Goal: Transaction & Acquisition: Book appointment/travel/reservation

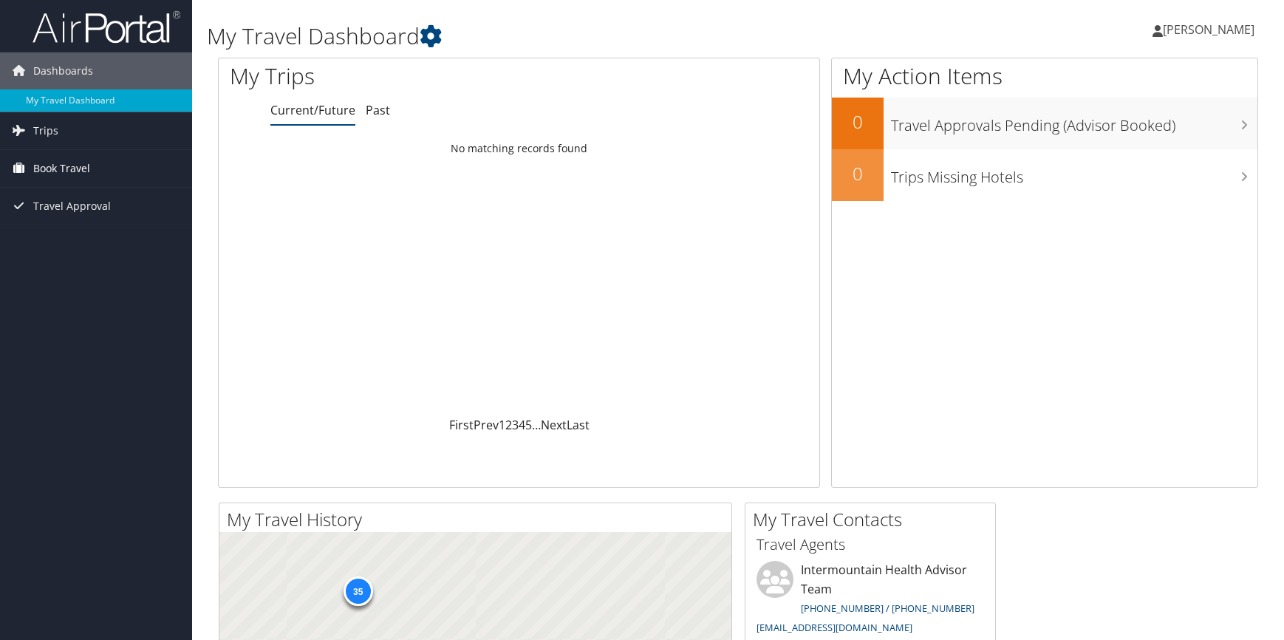
click at [67, 168] on span "Book Travel" at bounding box center [61, 168] width 57 height 37
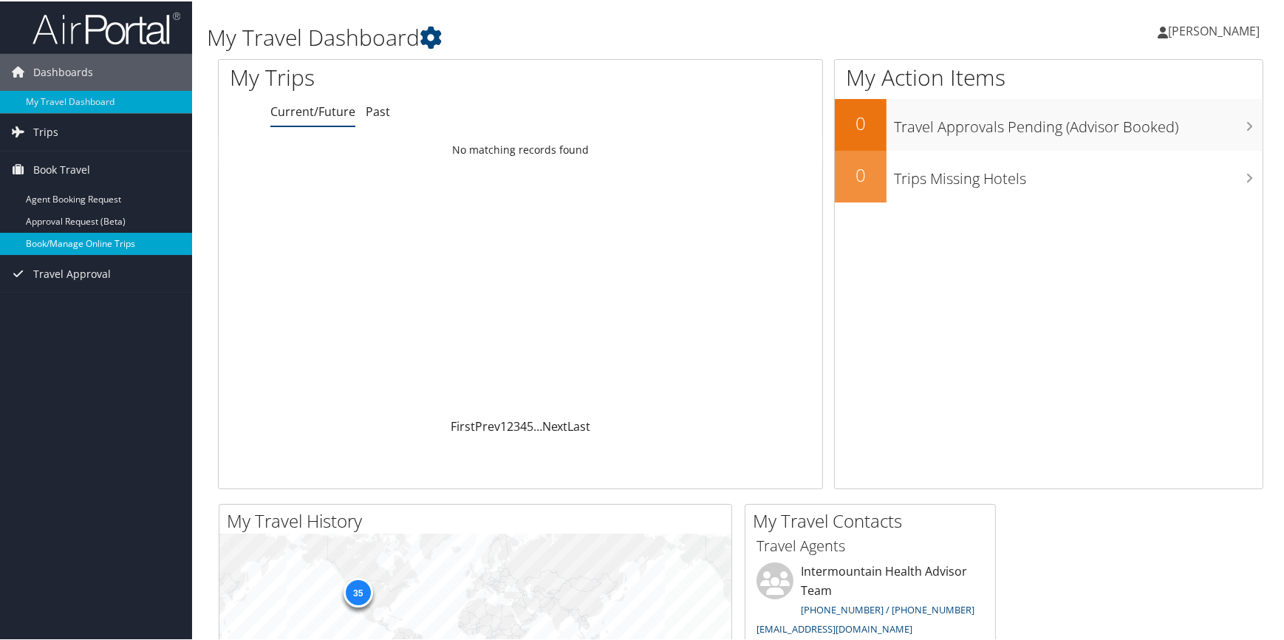
click at [26, 244] on link "Book/Manage Online Trips" at bounding box center [96, 242] width 192 height 22
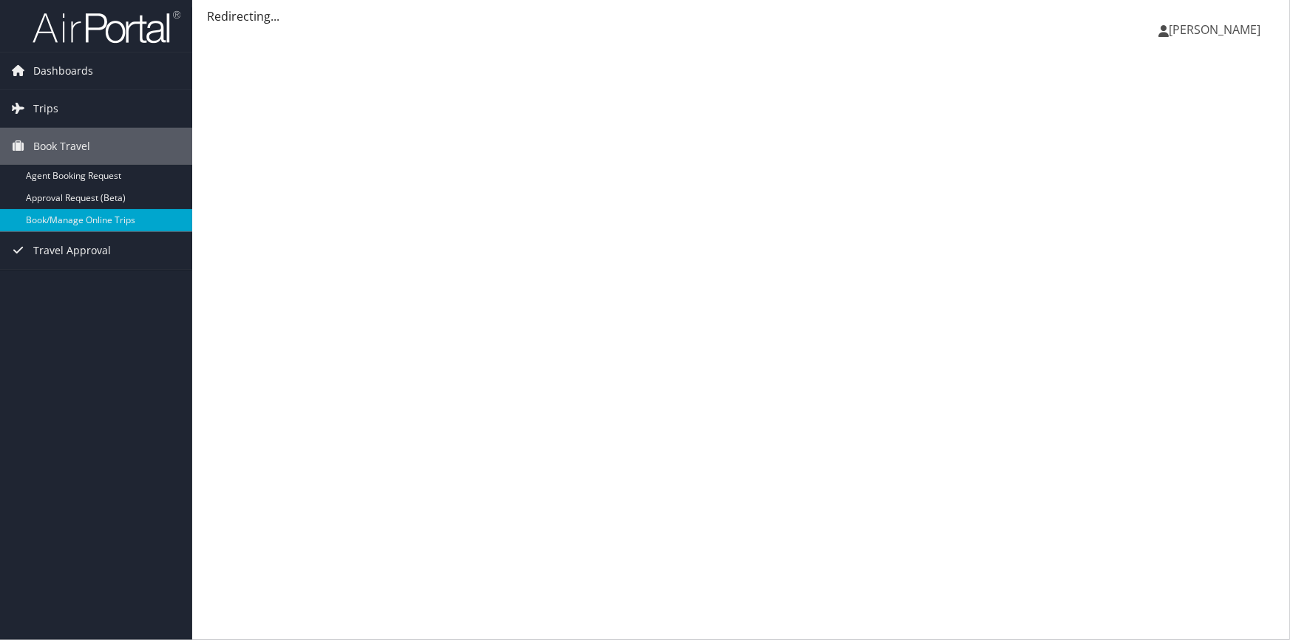
click at [1225, 30] on span "[PERSON_NAME]" at bounding box center [1214, 29] width 92 height 16
